Goal: Communication & Community: Answer question/provide support

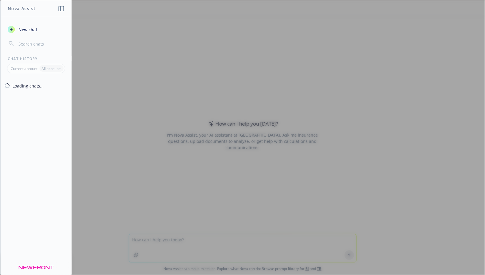
click at [190, 157] on div at bounding box center [242, 137] width 485 height 274
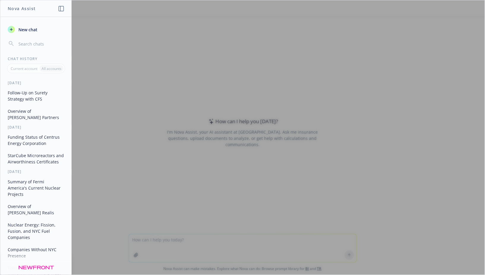
click at [148, 253] on div at bounding box center [242, 137] width 485 height 274
click at [166, 236] on div at bounding box center [242, 137] width 485 height 274
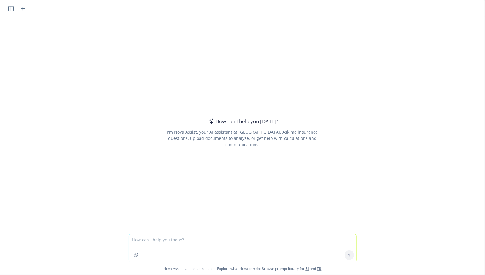
click at [152, 234] on textarea at bounding box center [243, 248] width 228 height 28
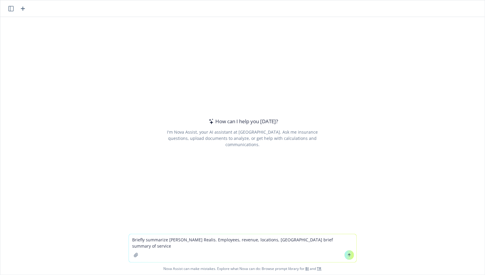
type textarea "Briefly summarize [PERSON_NAME] Realis. Employees, revenue, locations, [GEOGRAP…"
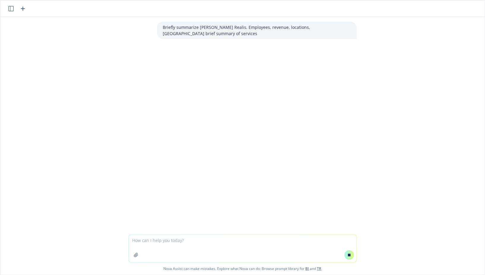
click at [244, 30] on div "Briefly summarize [PERSON_NAME] Realis. Employees, revenue, locations, [GEOGRAP…" at bounding box center [257, 30] width 200 height 17
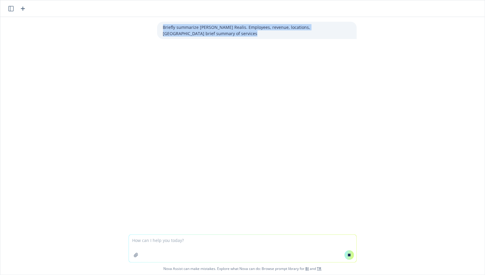
click at [244, 30] on div "Briefly summarize [PERSON_NAME] Realis. Employees, revenue, locations, [GEOGRAP…" at bounding box center [257, 30] width 200 height 17
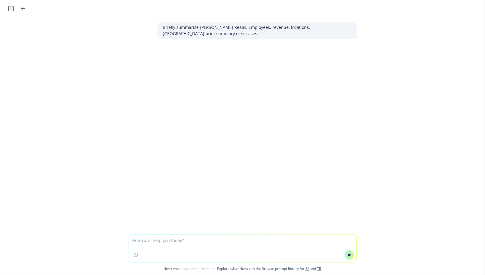
click at [232, 43] on div "Briefly summarize [PERSON_NAME] Realis. Employees, revenue, locations, [GEOGRAP…" at bounding box center [242, 125] width 485 height 217
click at [212, 70] on div "Briefly summarize [PERSON_NAME] Realis. Employees, revenue, locations, [GEOGRAP…" at bounding box center [242, 125] width 485 height 217
click at [217, 28] on p "Briefly summarize [PERSON_NAME] Realis. Employees, revenue, locations, [GEOGRAP…" at bounding box center [257, 30] width 188 height 12
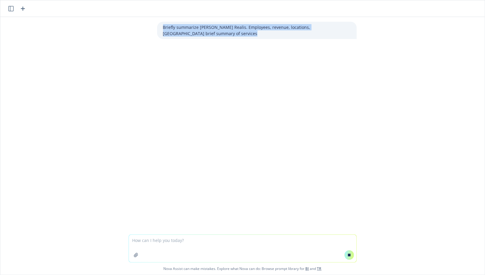
click at [217, 28] on p "Briefly summarize [PERSON_NAME] Realis. Employees, revenue, locations, [GEOGRAP…" at bounding box center [257, 30] width 188 height 12
copy div "Briefly summarize [PERSON_NAME] Realis. Employees, revenue, locations, [GEOGRAP…"
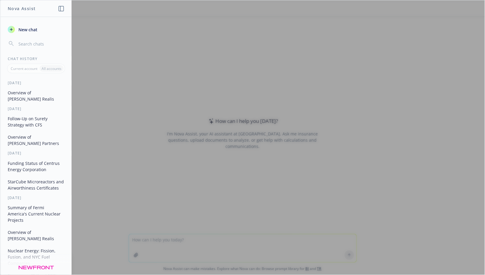
click at [210, 149] on div at bounding box center [242, 137] width 485 height 274
click at [204, 264] on div at bounding box center [242, 137] width 485 height 274
click at [59, 2] on header "Nova Assist" at bounding box center [36, 8] width 71 height 17
click at [59, 9] on icon "button" at bounding box center [61, 8] width 5 height 5
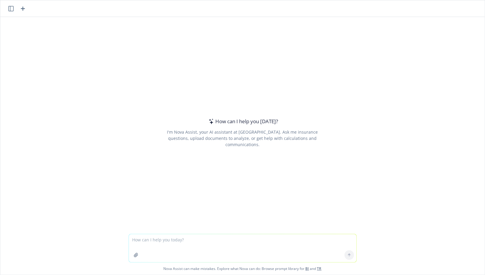
click at [174, 238] on textarea at bounding box center [243, 248] width 228 height 28
paste textarea "Briefly summarize [PERSON_NAME] Realis. Employees, revenue, locations, [GEOGRAP…"
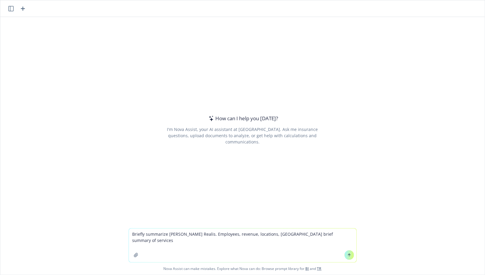
paste textarea "[URL][DOMAIN_NAME]"
type textarea "Briefly summarize [PERSON_NAME] Realis. Employees, revenue, locations, [GEOGRAP…"
click at [352, 255] on button at bounding box center [350, 255] width 10 height 10
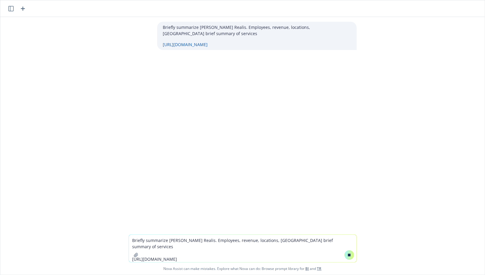
drag, startPoint x: 261, startPoint y: 42, endPoint x: 157, endPoint y: 25, distance: 105.1
click at [157, 26] on div "Briefly summarize [PERSON_NAME] Realis. Employees, revenue, locations, [GEOGRAP…" at bounding box center [243, 36] width 238 height 28
copy div "Briefly summarize [PERSON_NAME] Realis. Employees, revenue, locations, [GEOGRAP…"
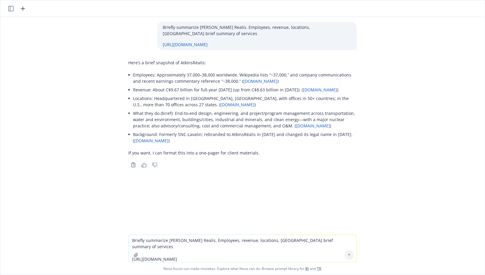
click at [11, 10] on icon "button" at bounding box center [10, 8] width 5 height 5
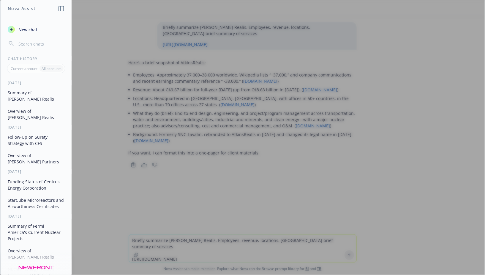
click at [88, 68] on div at bounding box center [242, 137] width 485 height 274
click at [63, 11] on button "button" at bounding box center [61, 8] width 7 height 7
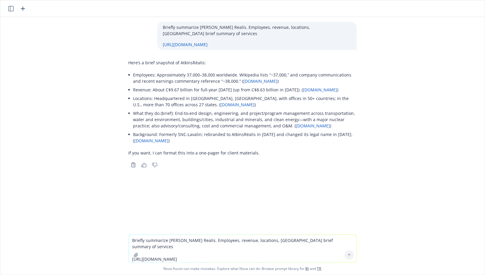
click at [22, 9] on icon "button" at bounding box center [22, 8] width 7 height 7
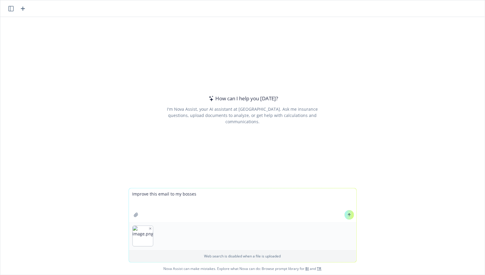
click at [150, 229] on icon "button" at bounding box center [150, 228] width 3 height 3
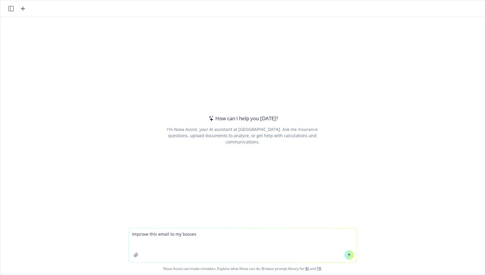
click at [135, 243] on textarea "Improve this email to my bosses" at bounding box center [243, 245] width 228 height 34
paste textarea "Lo Ipsu, Dolo S, Ametco, adi E sedd eiu tem i utlab etdo magn Aliqua Enimad, mi…"
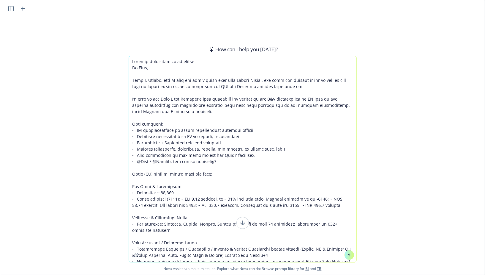
type textarea "Loremip dolo sitam co ad elitse Do Eius, Temp I, Utlabo, etd M aliq eni adm v q…"
click at [349, 255] on icon at bounding box center [349, 255] width 4 height 4
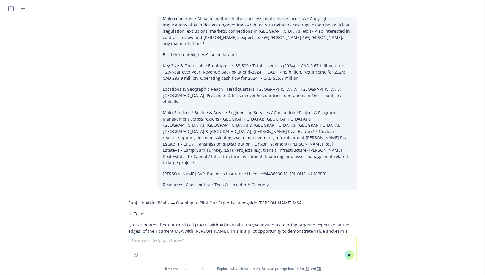
scroll to position [67, 0]
click at [240, 197] on div "Subject: AtkinsRéalis — Opening to Pilot Our Expertise alongside [PERSON_NAME] …" at bounding box center [243, 267] width 228 height 141
click at [240, 197] on div "Subject: AtkinsRéalis — Opening to Pilot Our Expertise alongside [PERSON_NAME] …" at bounding box center [243, 270] width 228 height 147
click at [252, 197] on div "Subject: AtkinsRéalis — Opening to Pilot Our Expertise alongside [PERSON_NAME] …" at bounding box center [243, 278] width 228 height 162
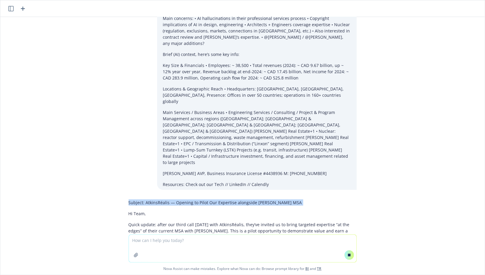
drag, startPoint x: 283, startPoint y: 175, endPoint x: 148, endPoint y: 174, distance: 134.9
click at [148, 199] on p "Subject: AtkinsRéalis — Opening to Pilot Our Expertise alongside [PERSON_NAME] …" at bounding box center [243, 202] width 228 height 6
drag, startPoint x: 146, startPoint y: 176, endPoint x: 290, endPoint y: 180, distance: 144.1
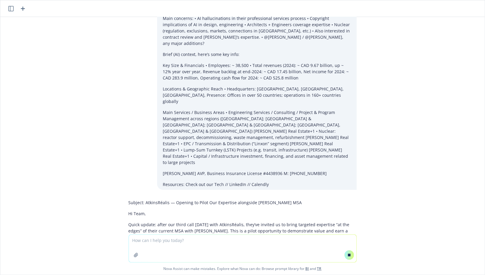
click at [223, 210] on p "Hi Team," at bounding box center [243, 213] width 228 height 6
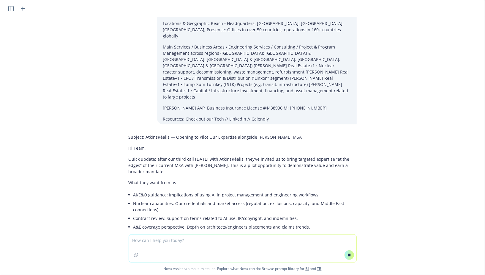
scroll to position [141, 0]
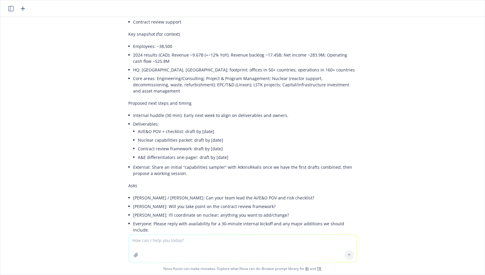
scroll to position [473, 0]
